Goal: Task Accomplishment & Management: Manage account settings

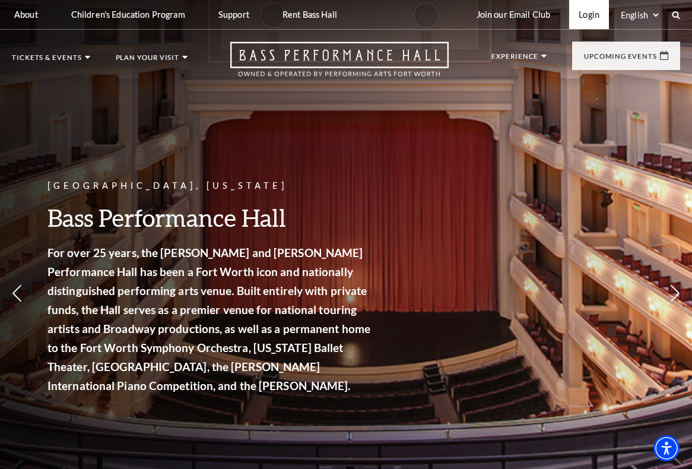
click at [584, 17] on link "Login" at bounding box center [590, 14] width 40 height 29
click at [585, 15] on link "Login" at bounding box center [590, 14] width 40 height 29
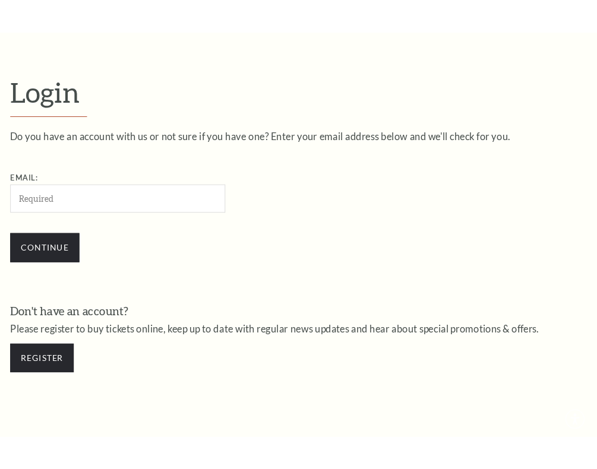
scroll to position [304, 0]
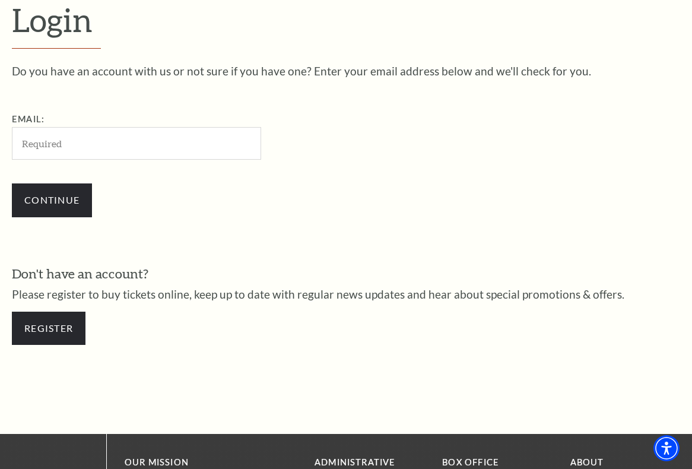
click at [191, 145] on input "Email:" at bounding box center [136, 143] width 249 height 33
type input "[EMAIL_ADDRESS][DOMAIN_NAME]"
click at [455, 235] on div "Do you have an account with us or not sure if you have one? Enter your email ad…" at bounding box center [346, 211] width 669 height 292
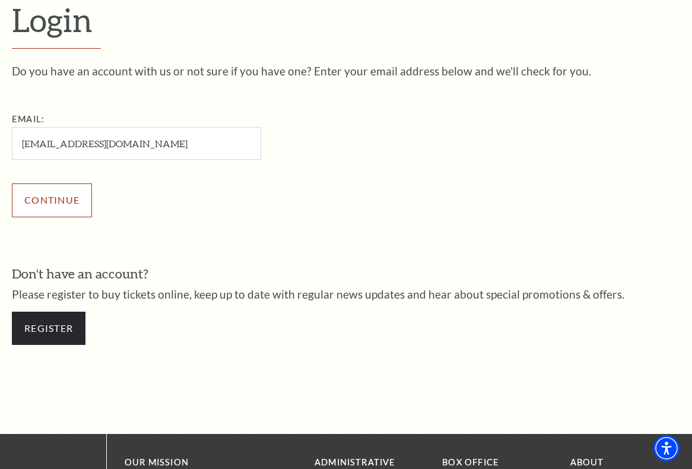
click at [34, 211] on input "Continue" at bounding box center [52, 200] width 80 height 33
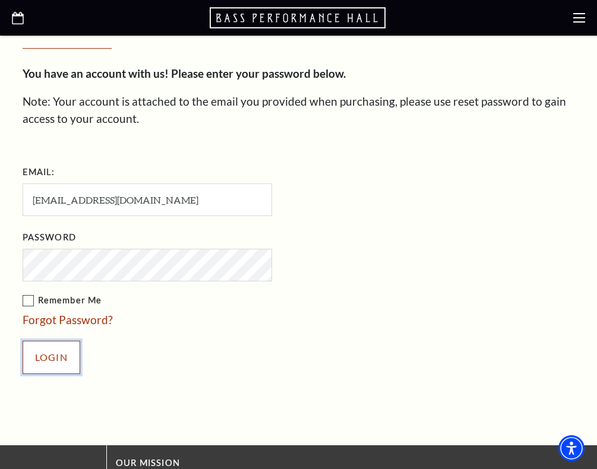
click at [48, 353] on input "Login" at bounding box center [52, 357] width 58 height 33
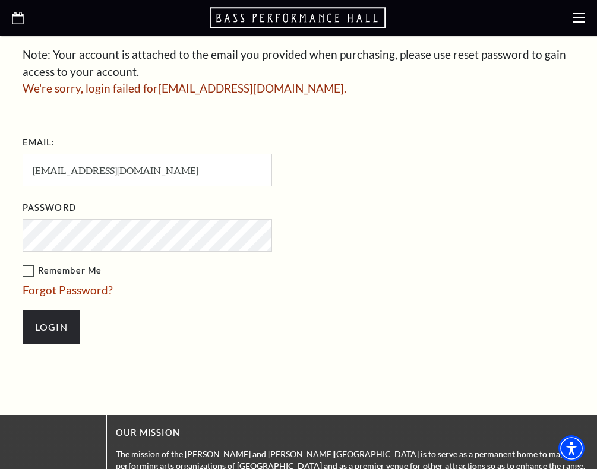
click at [23, 264] on div at bounding box center [23, 264] width 0 height 0
click at [72, 325] on input "Login" at bounding box center [52, 327] width 58 height 33
click at [23, 264] on div at bounding box center [23, 264] width 0 height 0
click at [61, 328] on input "Login" at bounding box center [52, 327] width 58 height 33
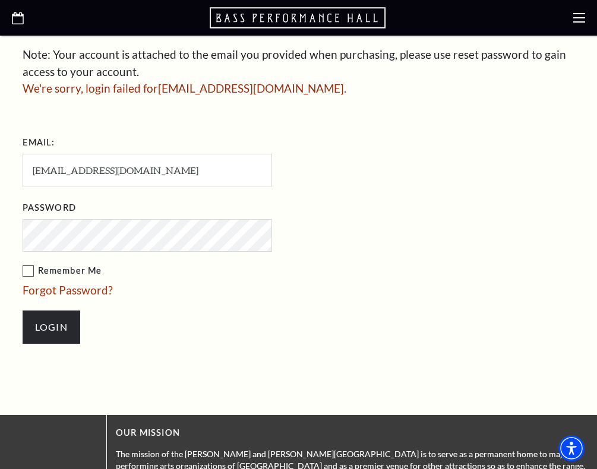
click at [25, 269] on label "Remember Me" at bounding box center [207, 271] width 368 height 15
click at [0, 0] on input "Remember Me" at bounding box center [0, 0] width 0 height 0
click at [51, 321] on input "Login" at bounding box center [52, 327] width 58 height 33
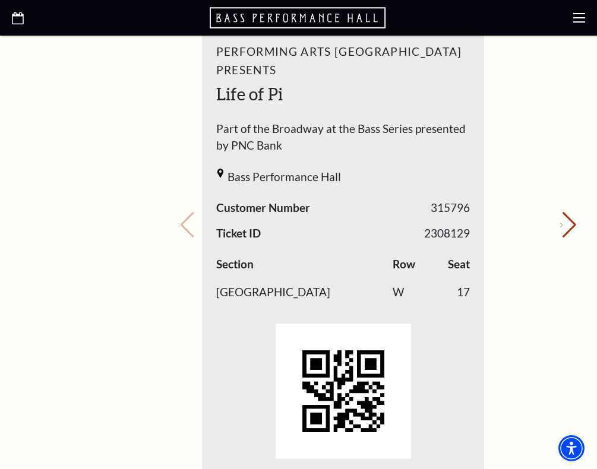
scroll to position [596, 0]
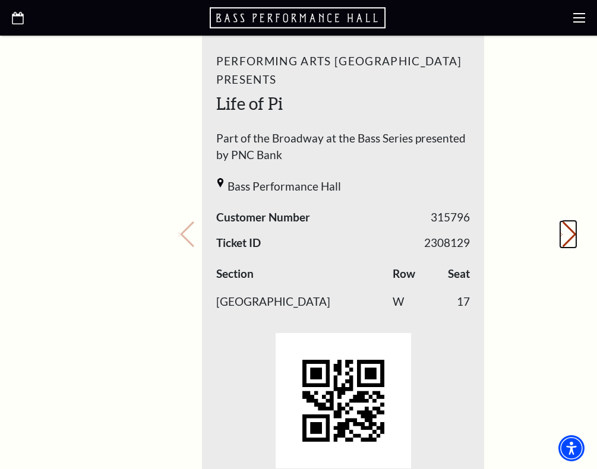
click at [562, 222] on button "Next slide." at bounding box center [568, 235] width 16 height 26
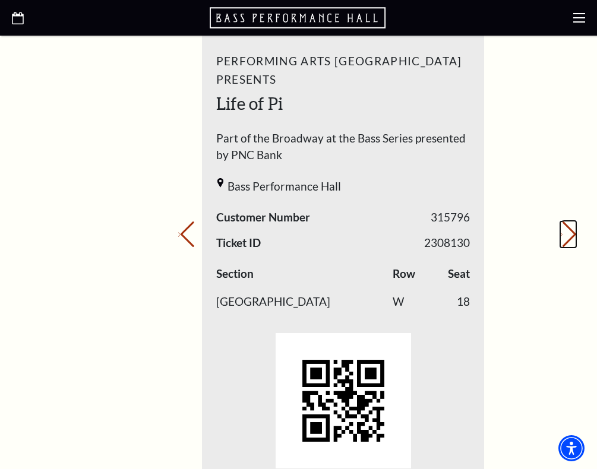
click at [562, 222] on button "Next slide." at bounding box center [568, 235] width 16 height 26
click at [144, 239] on div "My Account Home My Profile Upcoming Performances Past Performances" at bounding box center [82, 313] width 140 height 1464
click at [564, 222] on button "Next slide." at bounding box center [568, 235] width 16 height 26
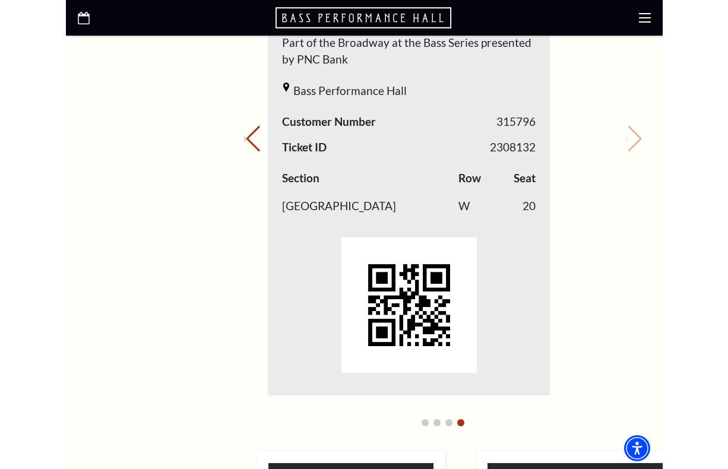
scroll to position [610, 0]
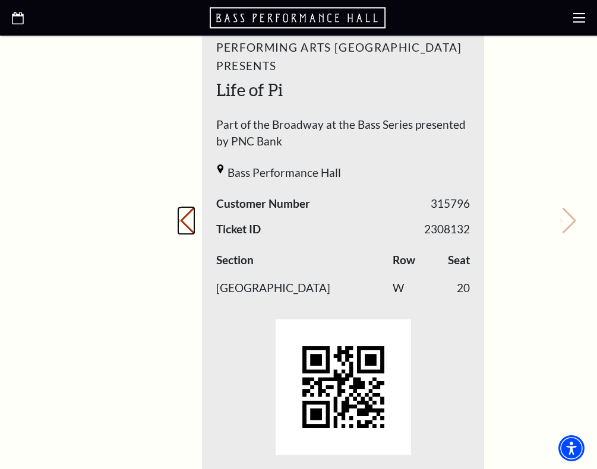
click at [188, 208] on button "Previous slide." at bounding box center [186, 221] width 16 height 26
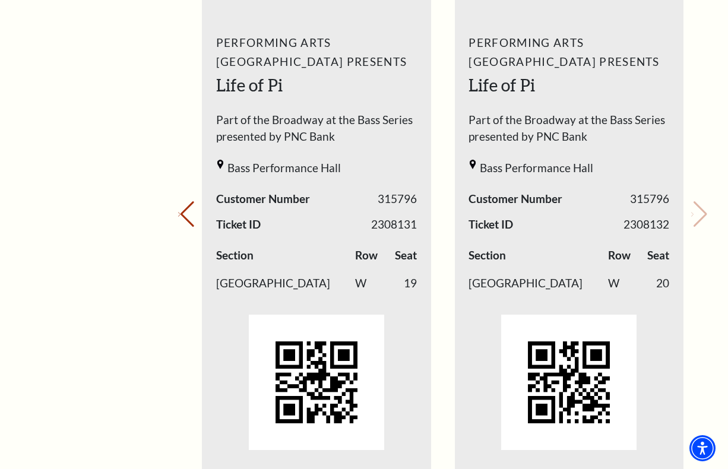
scroll to position [533, 0]
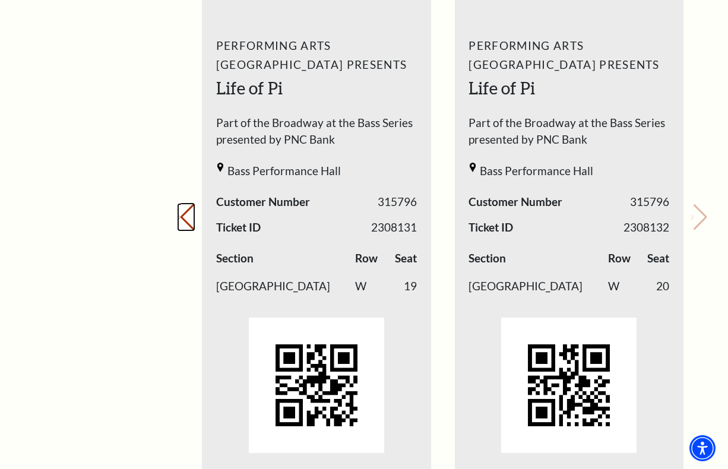
click at [192, 216] on button "Previous slide." at bounding box center [186, 217] width 16 height 26
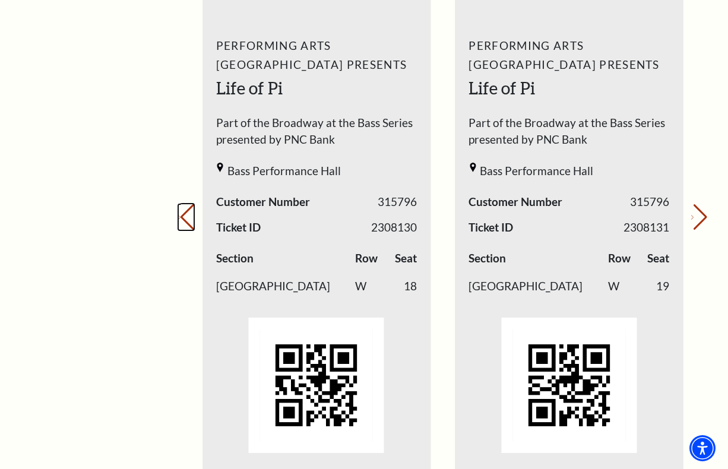
click at [193, 217] on button "Previous slide." at bounding box center [186, 217] width 16 height 26
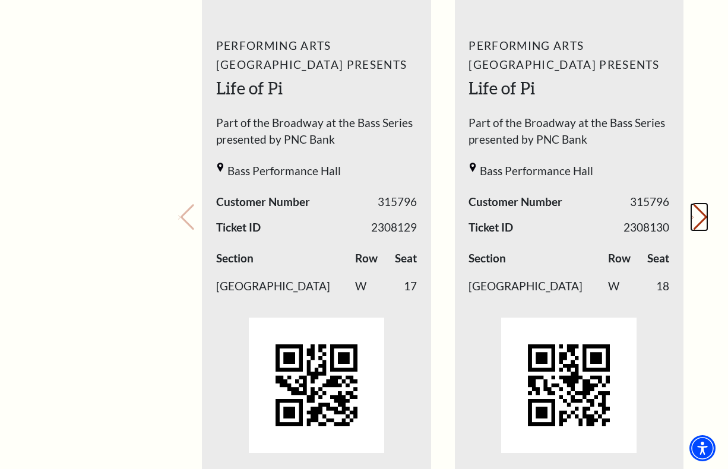
click at [596, 220] on icon "Next slide" at bounding box center [692, 218] width 2 height 4
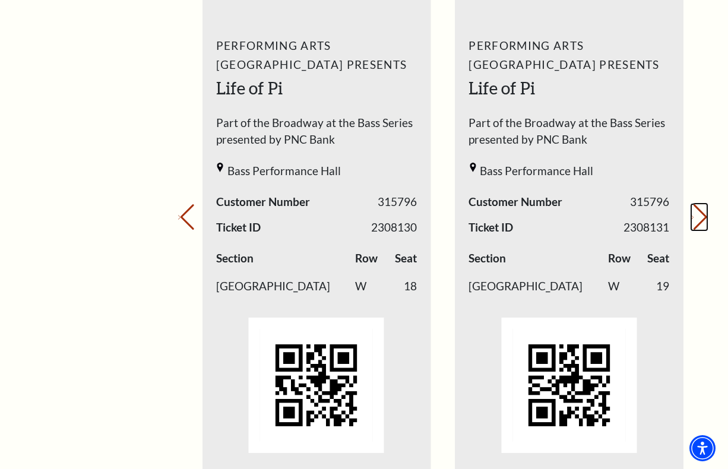
click at [596, 220] on icon "Next slide" at bounding box center [692, 218] width 2 height 4
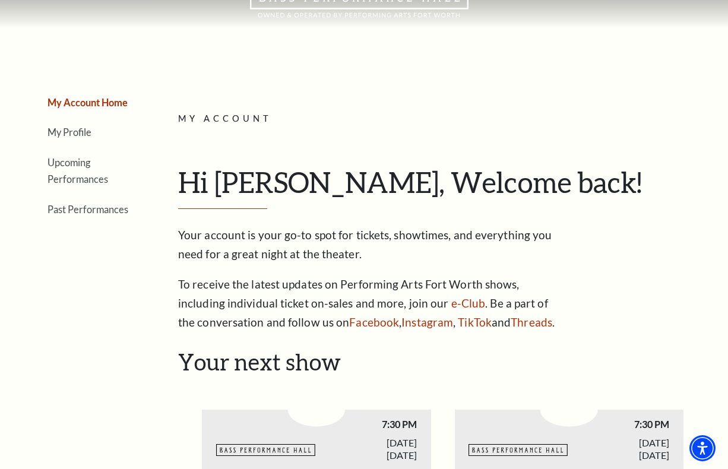
scroll to position [72, 0]
click at [100, 181] on link "Upcoming Performances" at bounding box center [78, 170] width 61 height 29
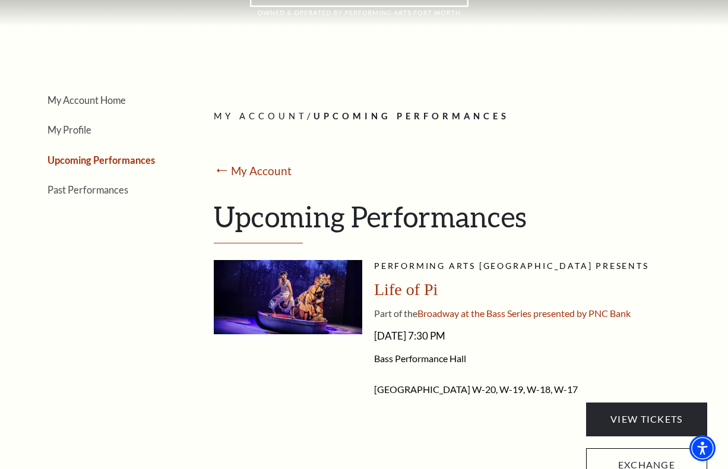
scroll to position [75, 0]
